Goal: Contribute content: Add original content to the website for others to see

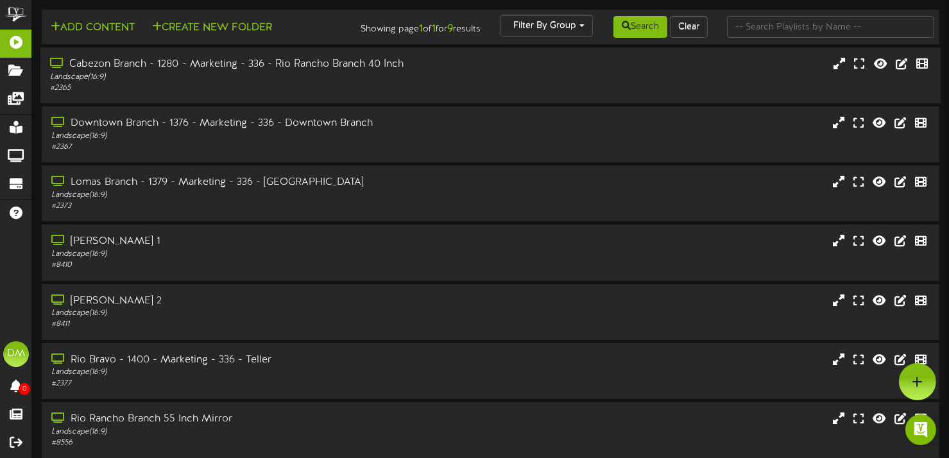
click at [423, 103] on div "Cabezon Branch - 1280 - Marketing - 336 - Rio Rancho Branch 40 Inch Landscape (…" at bounding box center [490, 75] width 900 height 56
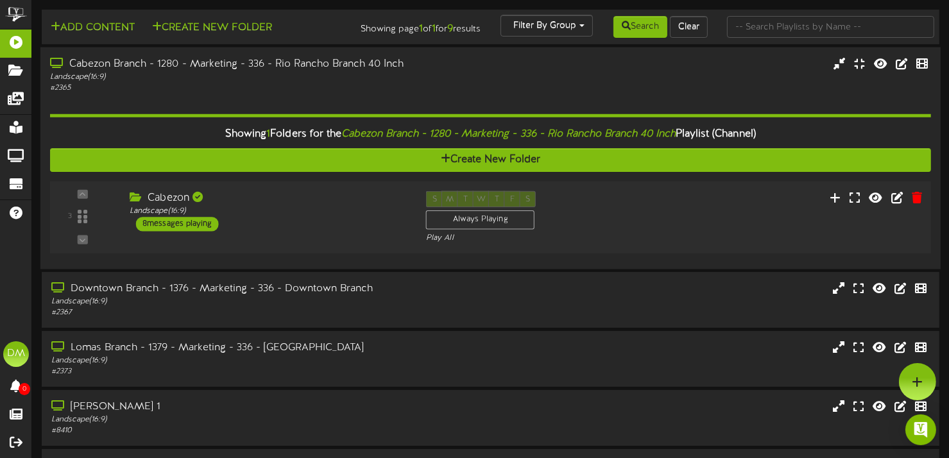
click at [188, 231] on div "8 messages playing" at bounding box center [177, 224] width 83 height 14
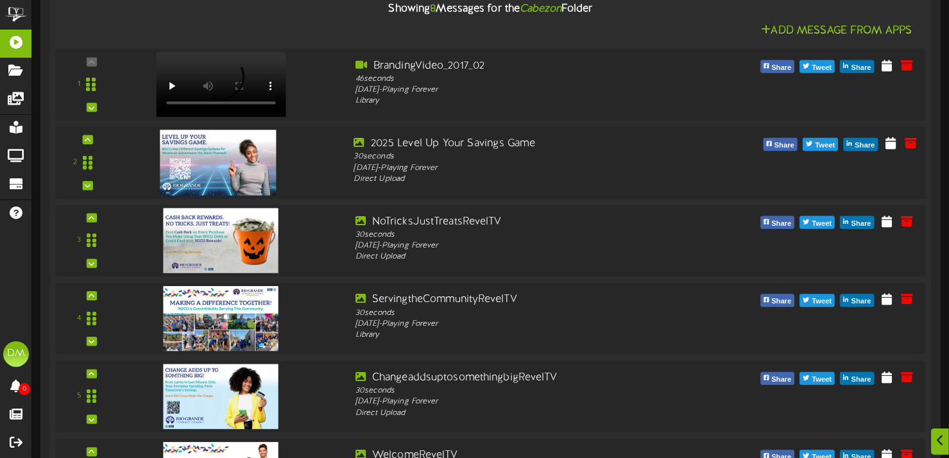
scroll to position [359, 0]
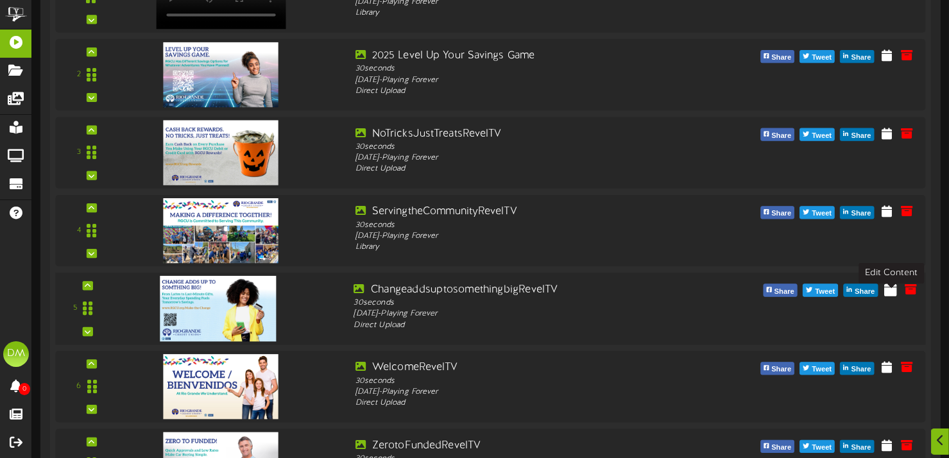
click at [894, 296] on icon at bounding box center [890, 289] width 13 height 14
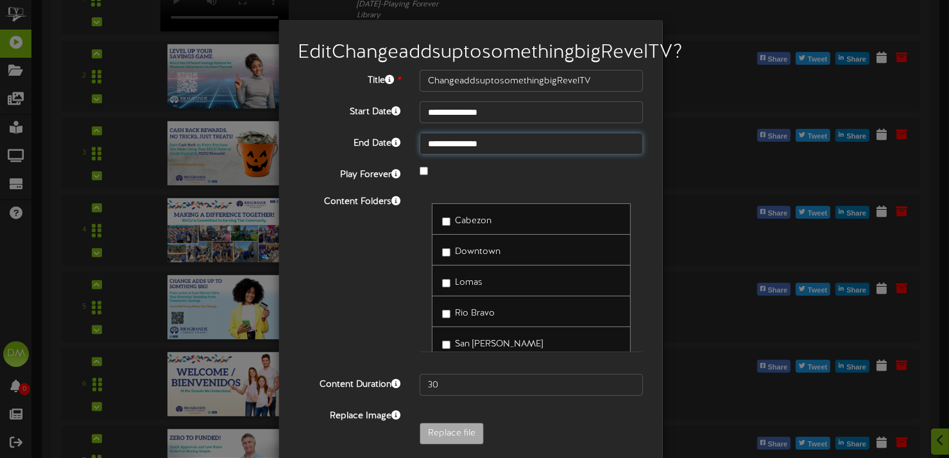
click at [483, 155] on input "**********" at bounding box center [531, 144] width 224 height 22
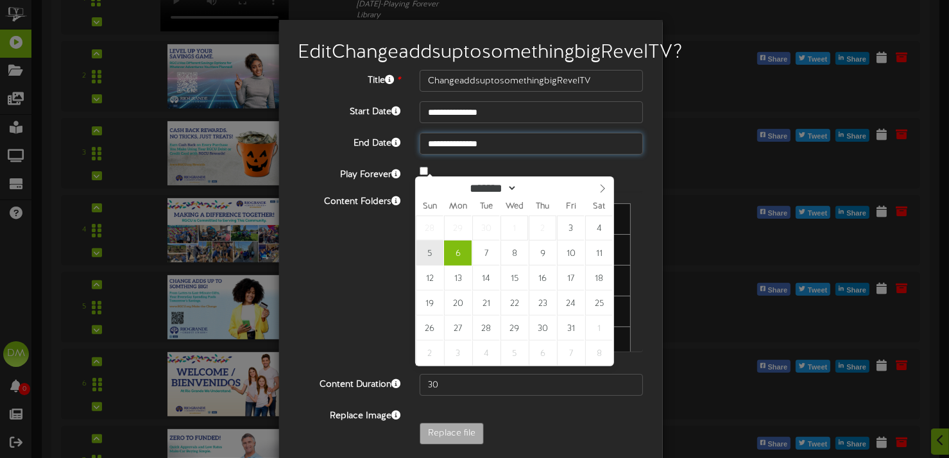
type input "**********"
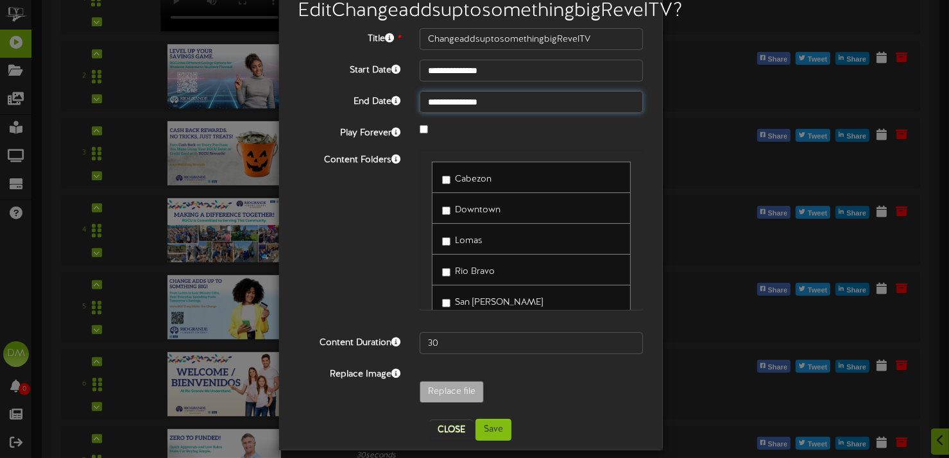
scroll to position [74, 0]
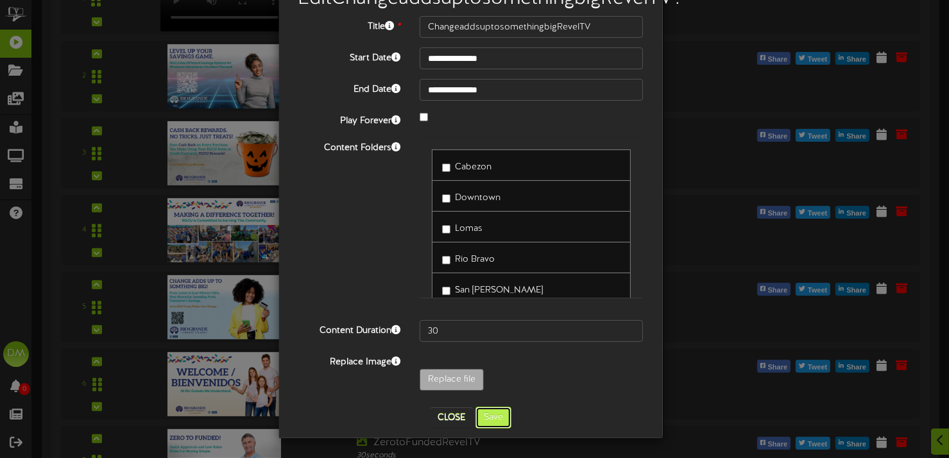
click at [494, 419] on button "Save" at bounding box center [493, 418] width 36 height 22
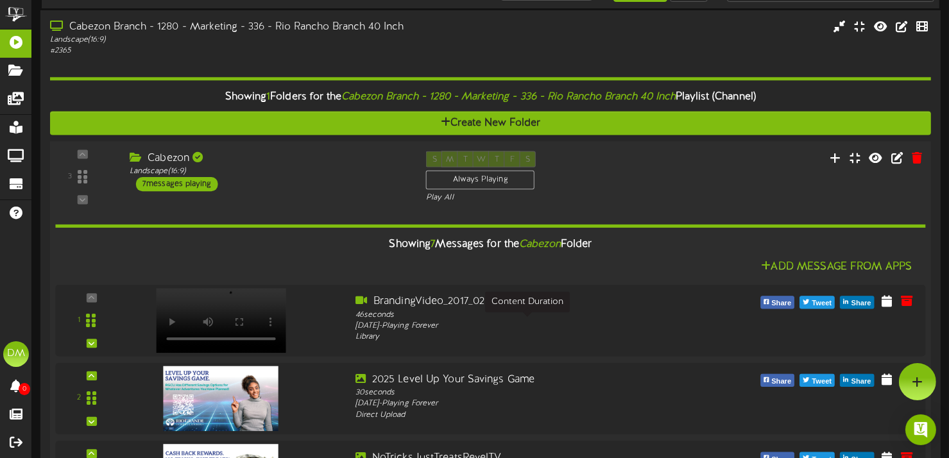
scroll to position [0, 0]
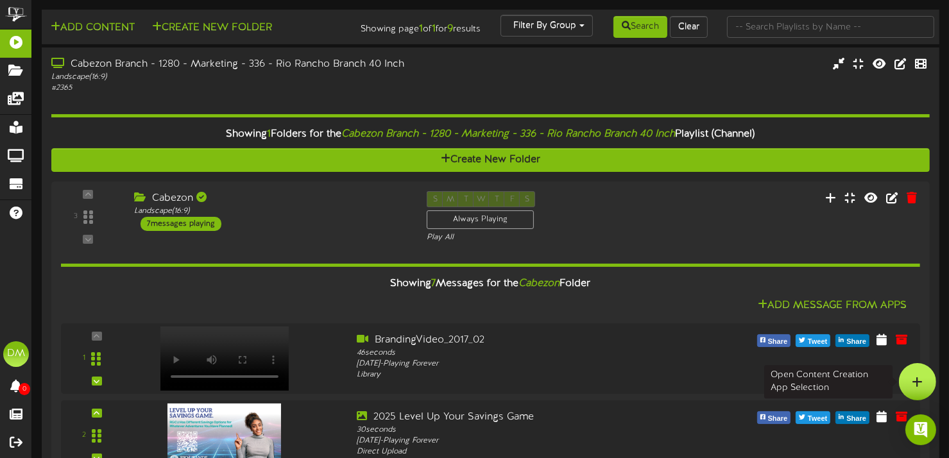
click at [913, 382] on icon at bounding box center [917, 382] width 11 height 12
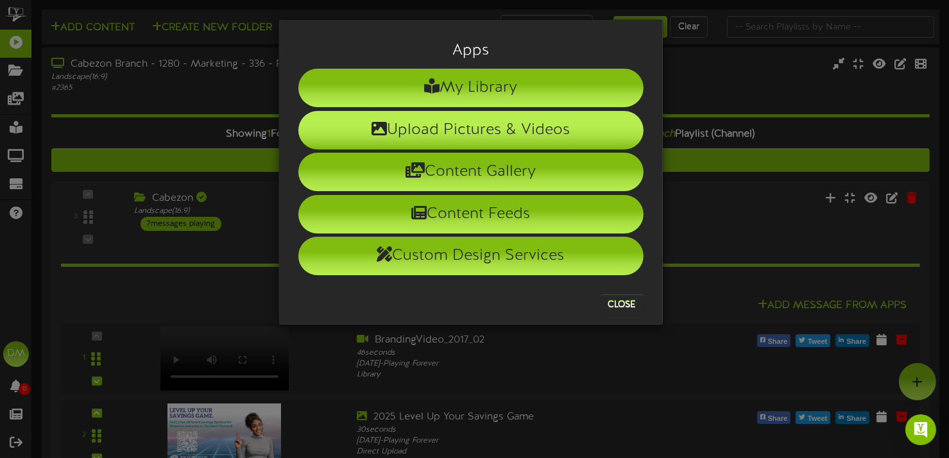
click at [491, 114] on li "Upload Pictures & Videos" at bounding box center [470, 130] width 345 height 38
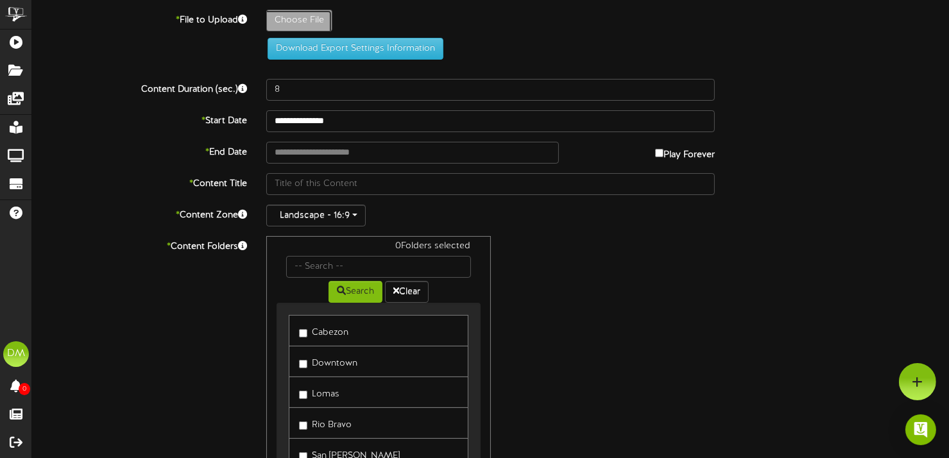
type input "**********"
type input "ChangeaddsuptosomethingbigRevelTV"
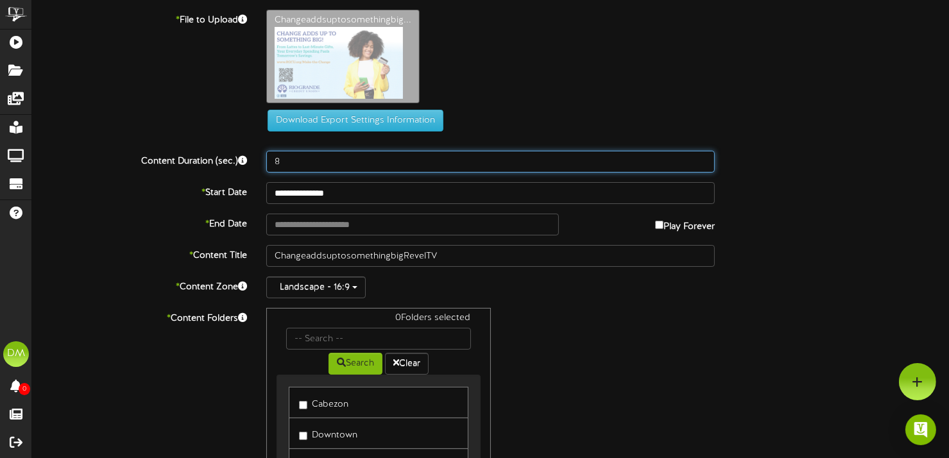
drag, startPoint x: 282, startPoint y: 161, endPoint x: 264, endPoint y: 160, distance: 18.6
click at [264, 160] on div "8" at bounding box center [491, 162] width 468 height 22
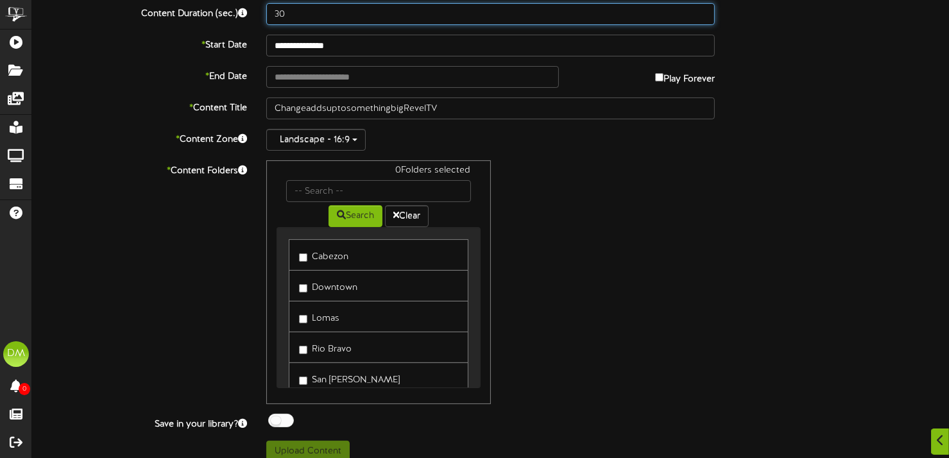
scroll to position [160, 0]
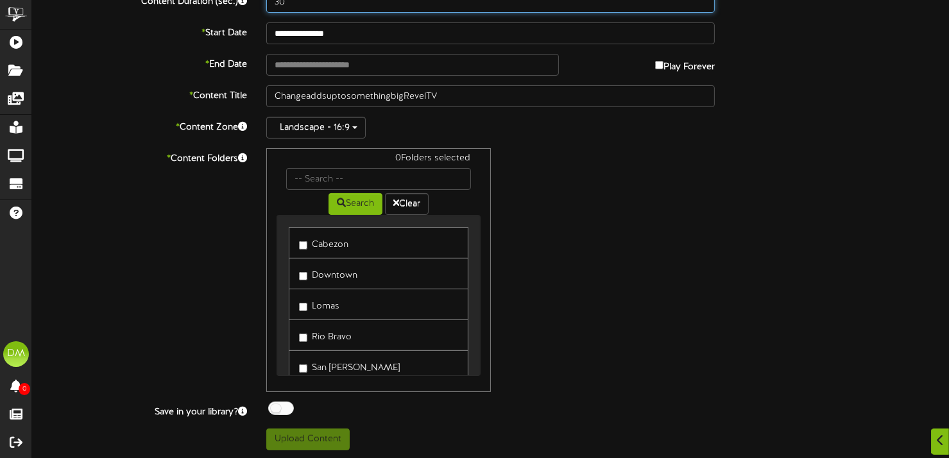
type input "30"
click at [303, 248] on label "Cabezon" at bounding box center [323, 242] width 49 height 17
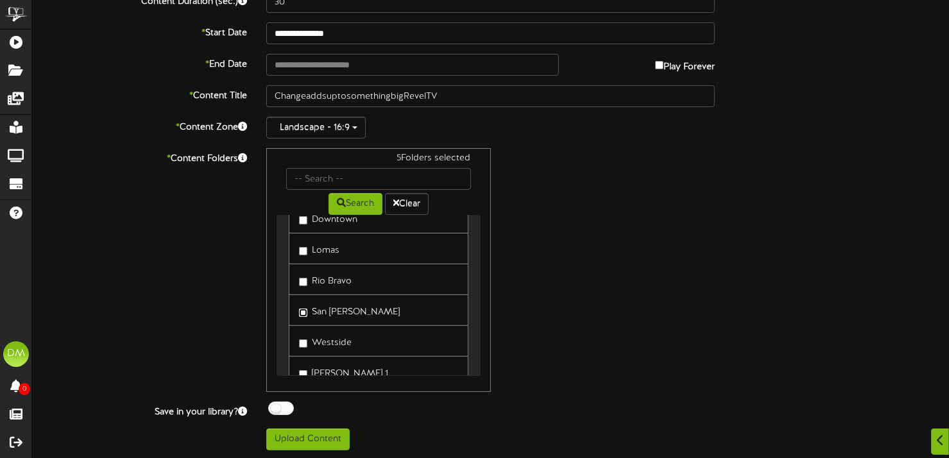
scroll to position [121, 0]
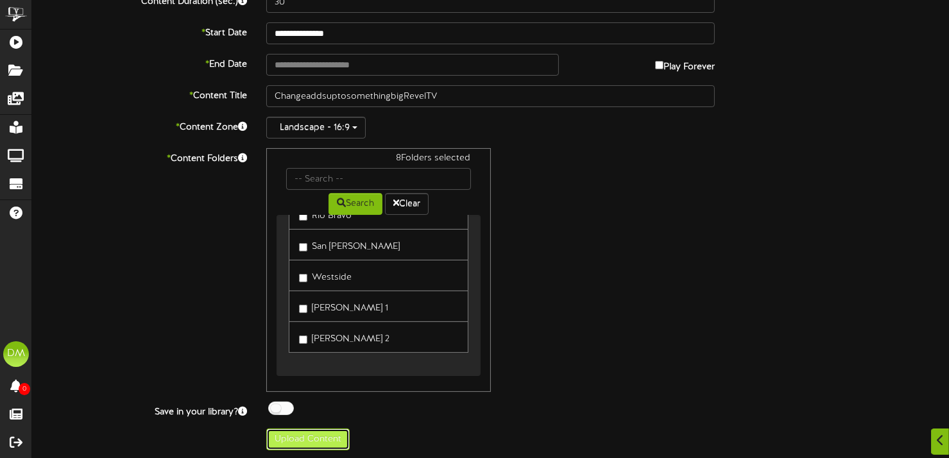
click at [298, 437] on button "Upload Content" at bounding box center [307, 439] width 83 height 22
type input "**********"
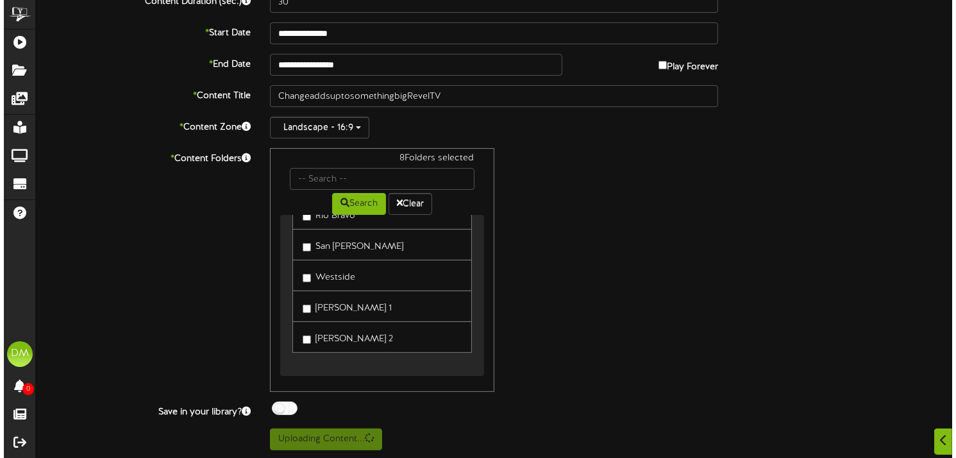
scroll to position [0, 0]
